Goal: Task Accomplishment & Management: Manage account settings

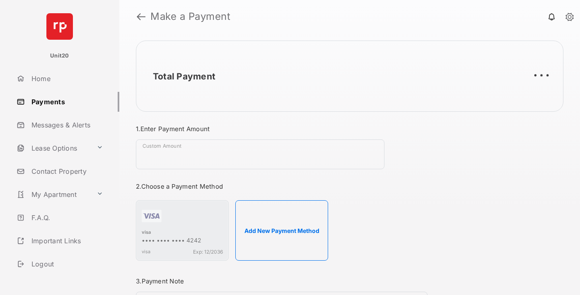
click at [65, 101] on link "Payments" at bounding box center [66, 102] width 106 height 20
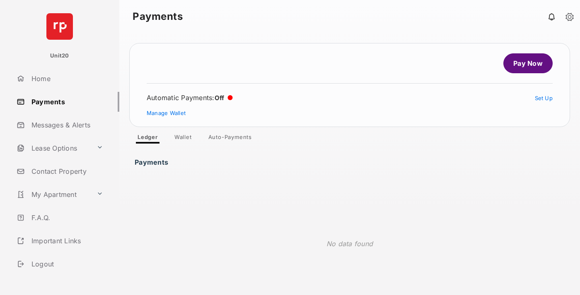
click at [230, 139] on link "Auto-Payments" at bounding box center [230, 139] width 57 height 10
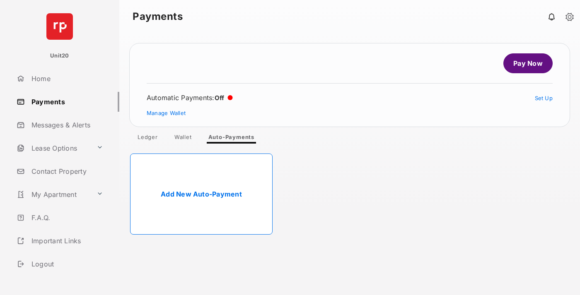
click at [201, 194] on link "Add New Auto-Payment" at bounding box center [201, 194] width 142 height 81
